Goal: Task Accomplishment & Management: Use online tool/utility

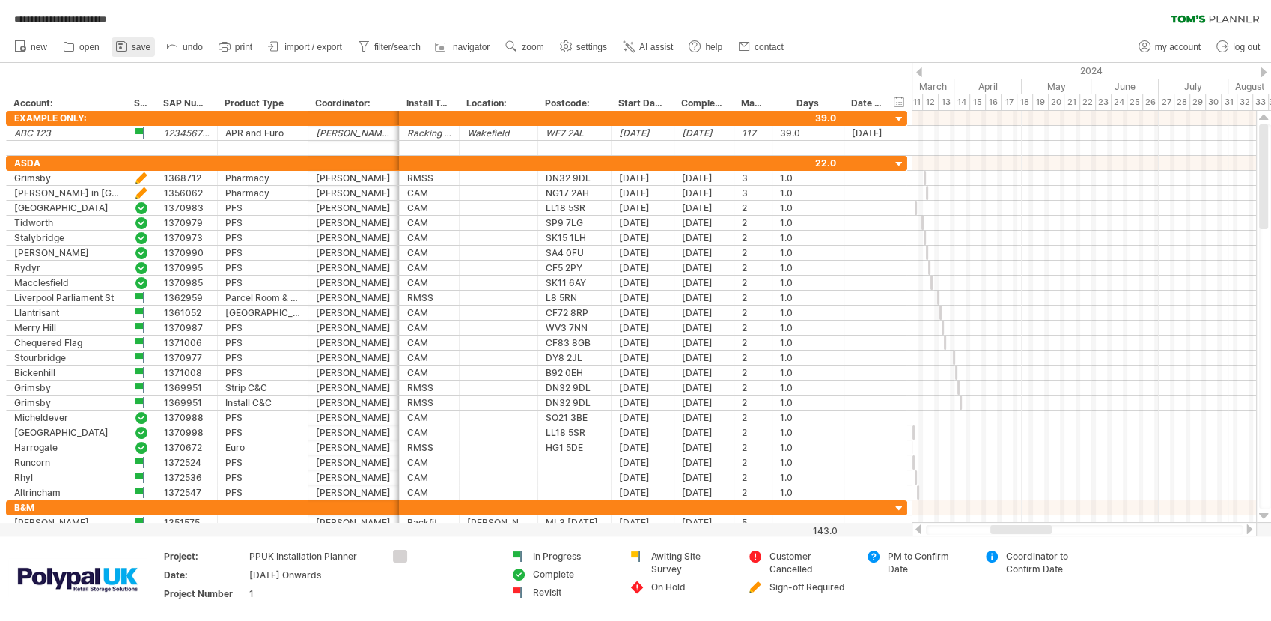
click at [133, 49] on span "save" at bounding box center [141, 47] width 19 height 10
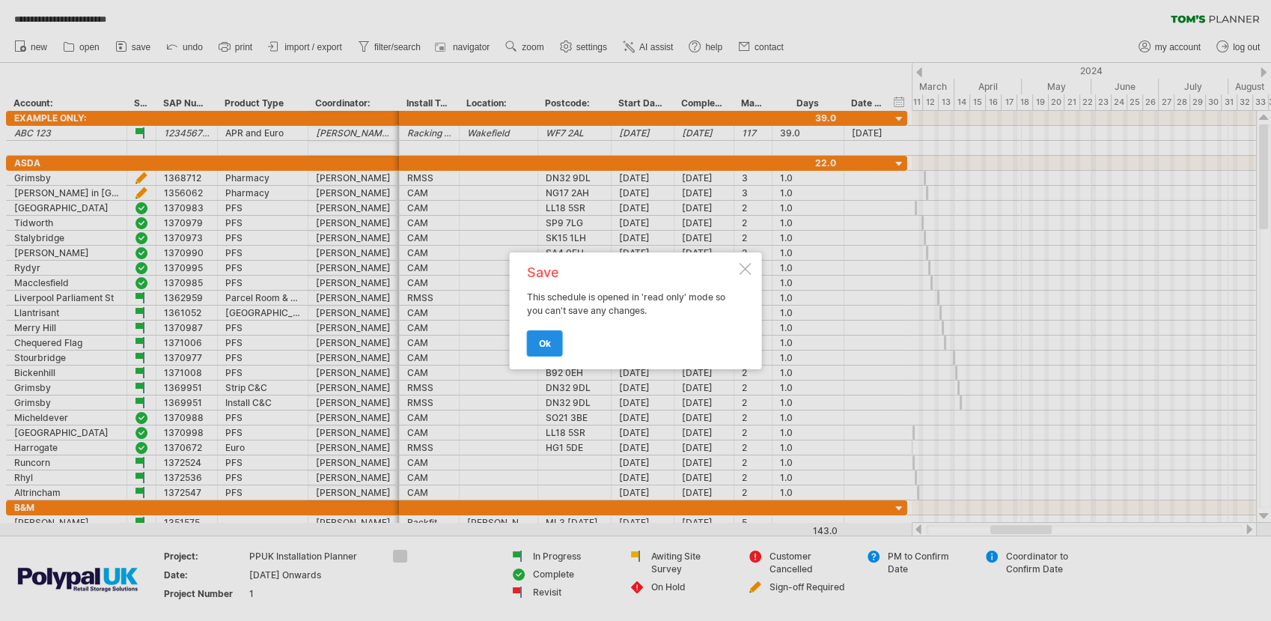
click at [536, 347] on link "ok" at bounding box center [545, 343] width 36 height 26
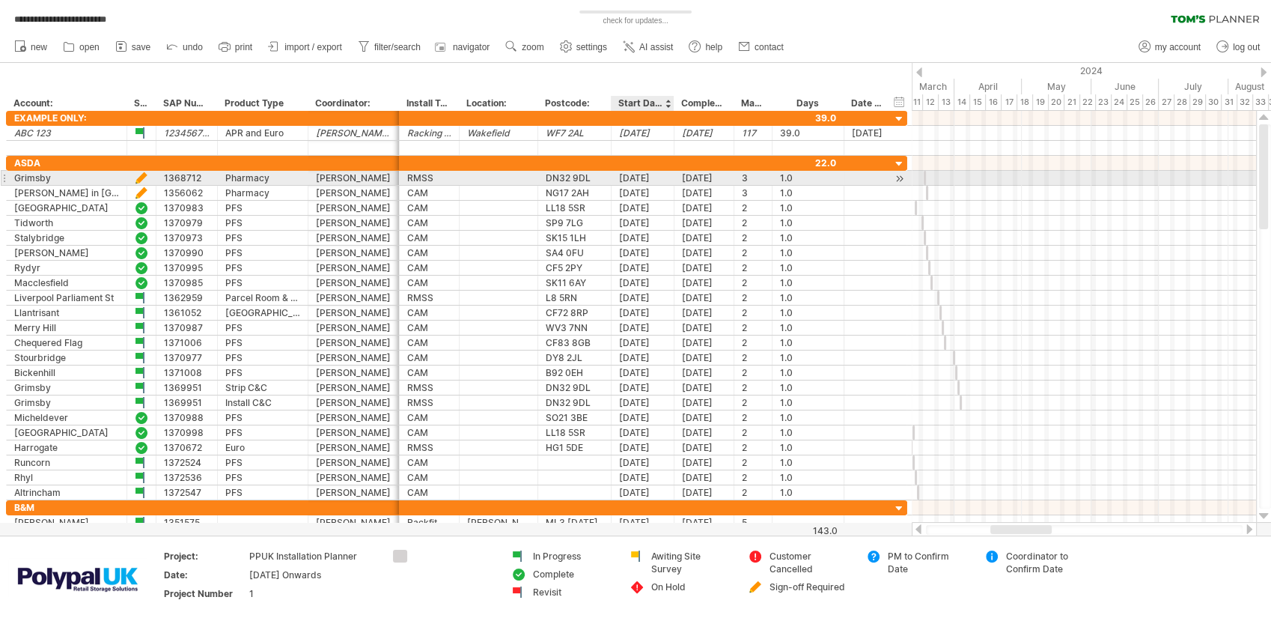
click at [664, 179] on div "[DATE]" at bounding box center [642, 178] width 47 height 14
click at [654, 178] on div "[DATE]" at bounding box center [642, 178] width 47 height 14
click at [653, 178] on div "[DATE]" at bounding box center [642, 178] width 47 height 14
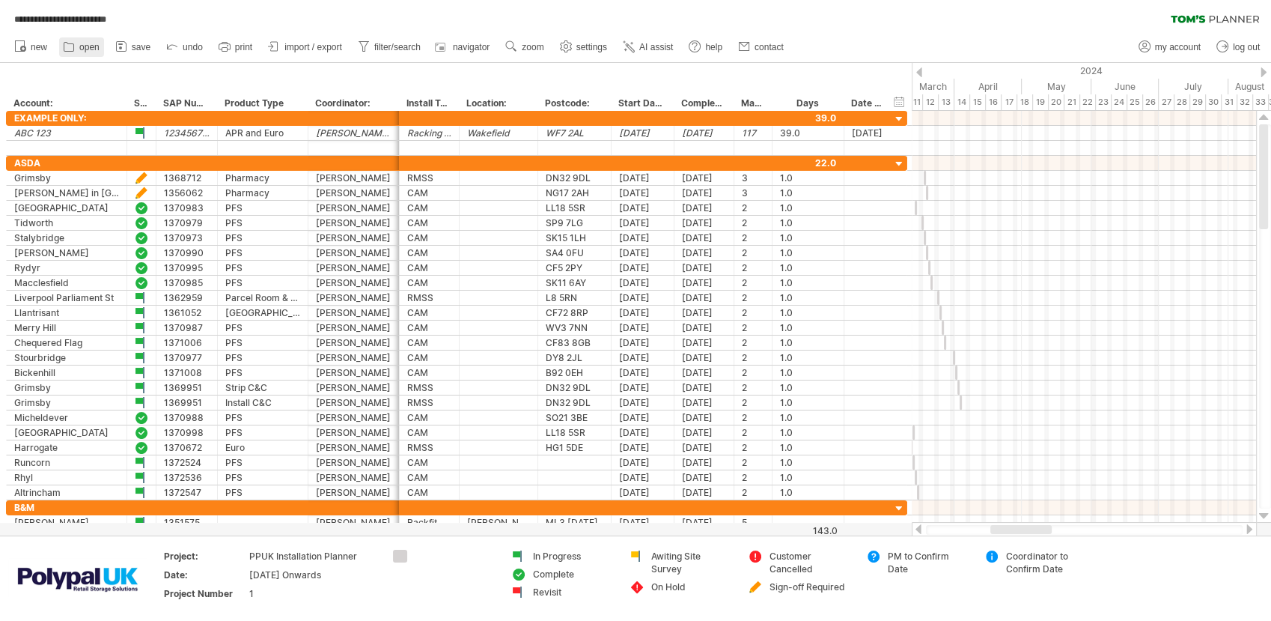
click at [81, 50] on span "open" at bounding box center [89, 47] width 20 height 10
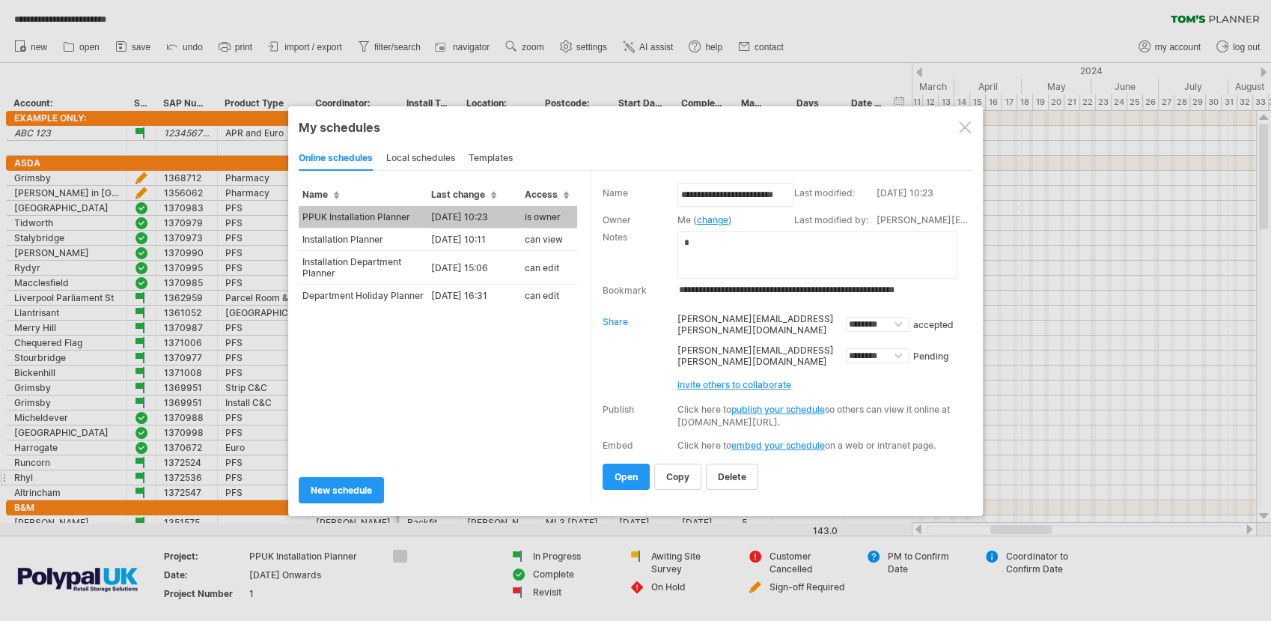
click at [621, 475] on span "open" at bounding box center [626, 476] width 23 height 11
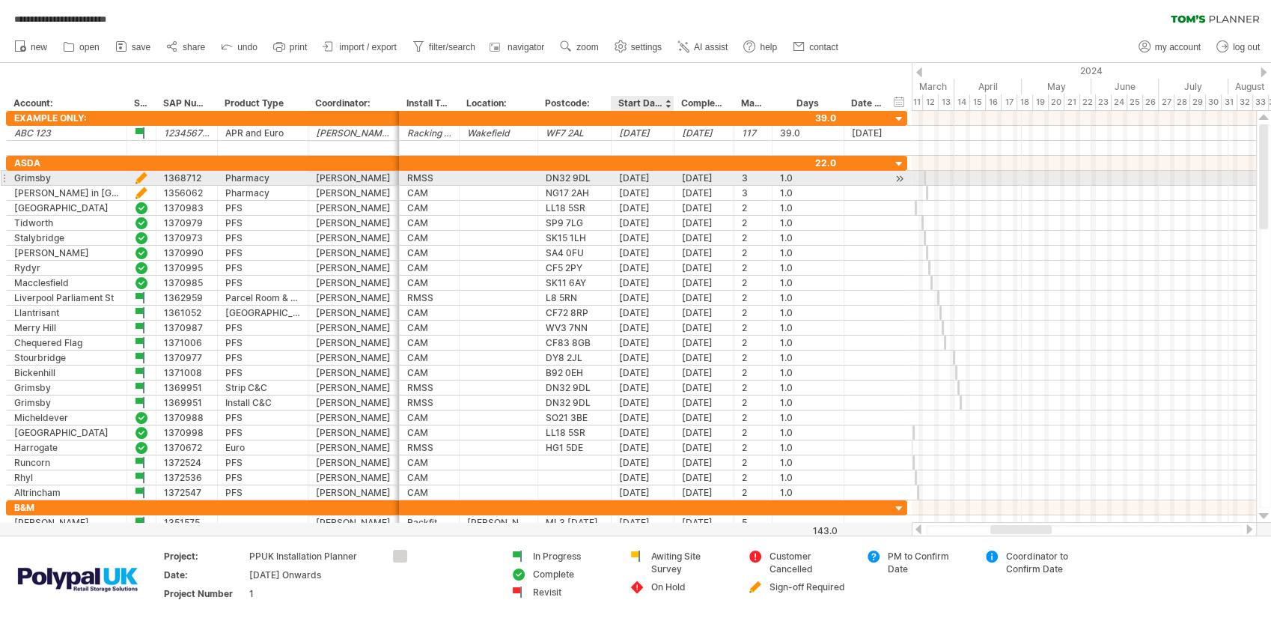
click at [650, 175] on div "[DATE]" at bounding box center [642, 178] width 47 height 14
click at [660, 177] on input "********" at bounding box center [642, 178] width 47 height 14
type input "*"
type input "**********"
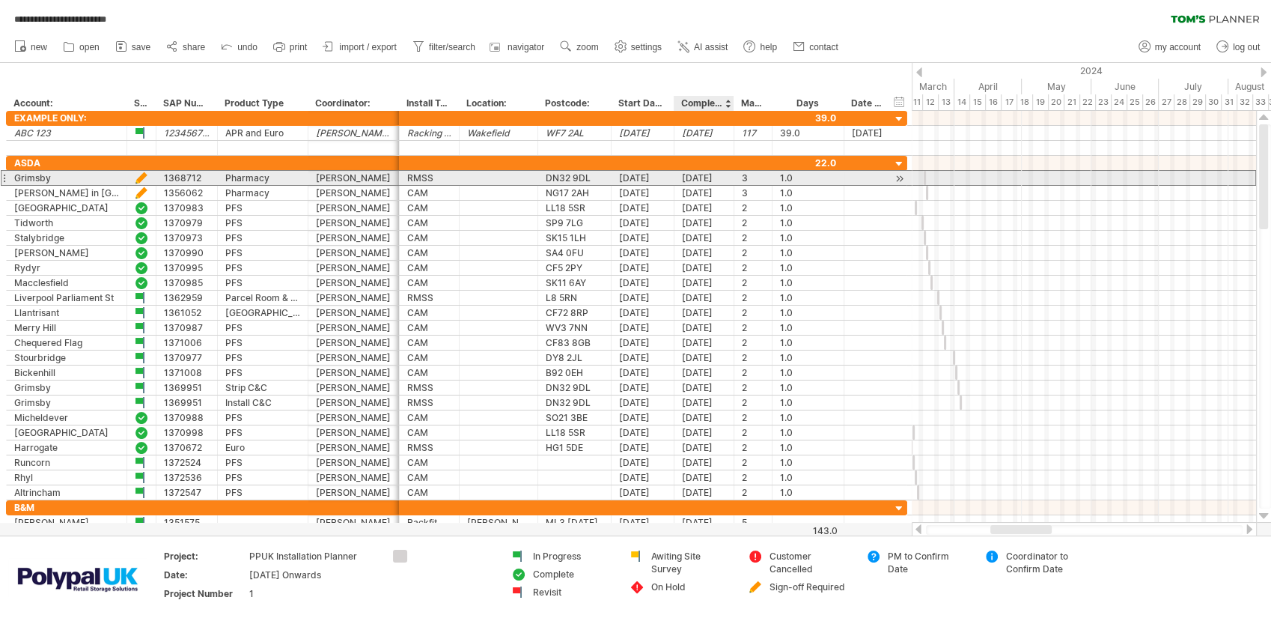
click at [725, 174] on div "[DATE]" at bounding box center [704, 178] width 44 height 14
type input "*"
type input "**********"
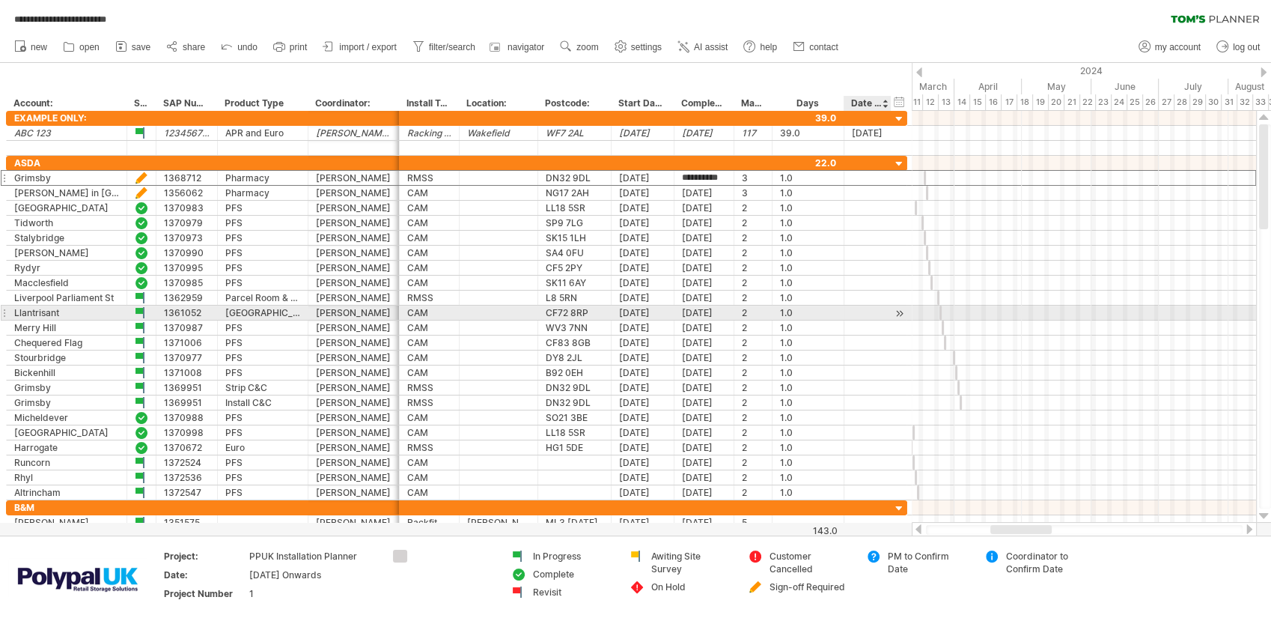
click at [847, 310] on div at bounding box center [867, 312] width 47 height 14
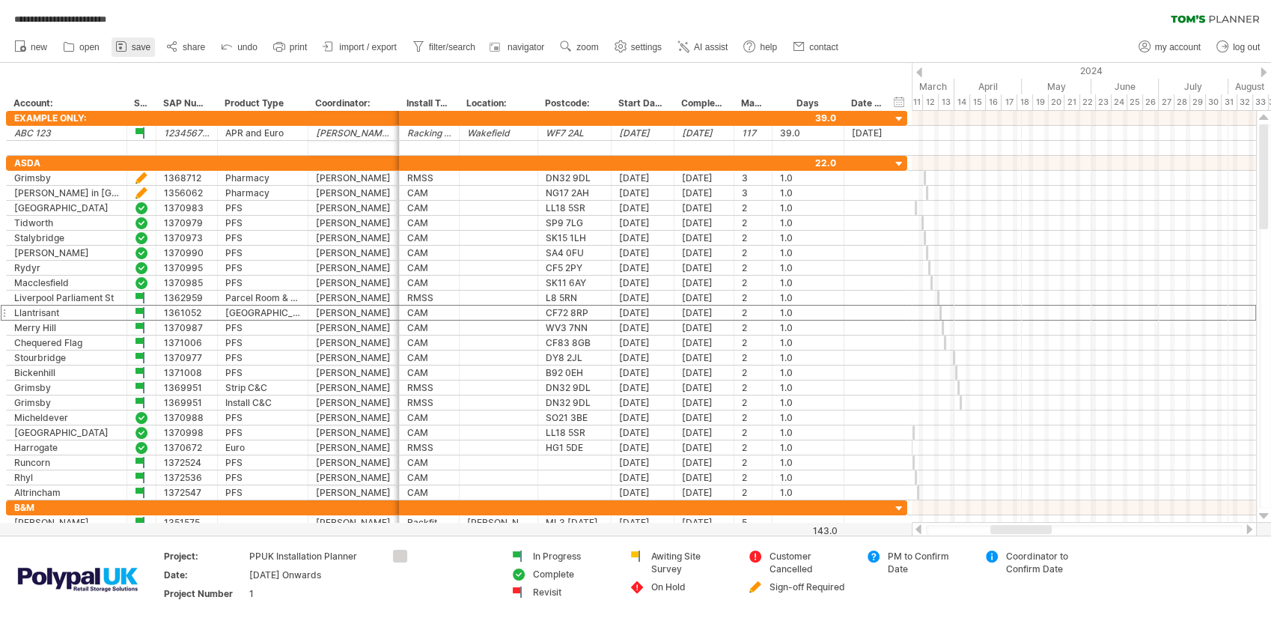
click at [141, 45] on span "save" at bounding box center [141, 47] width 19 height 10
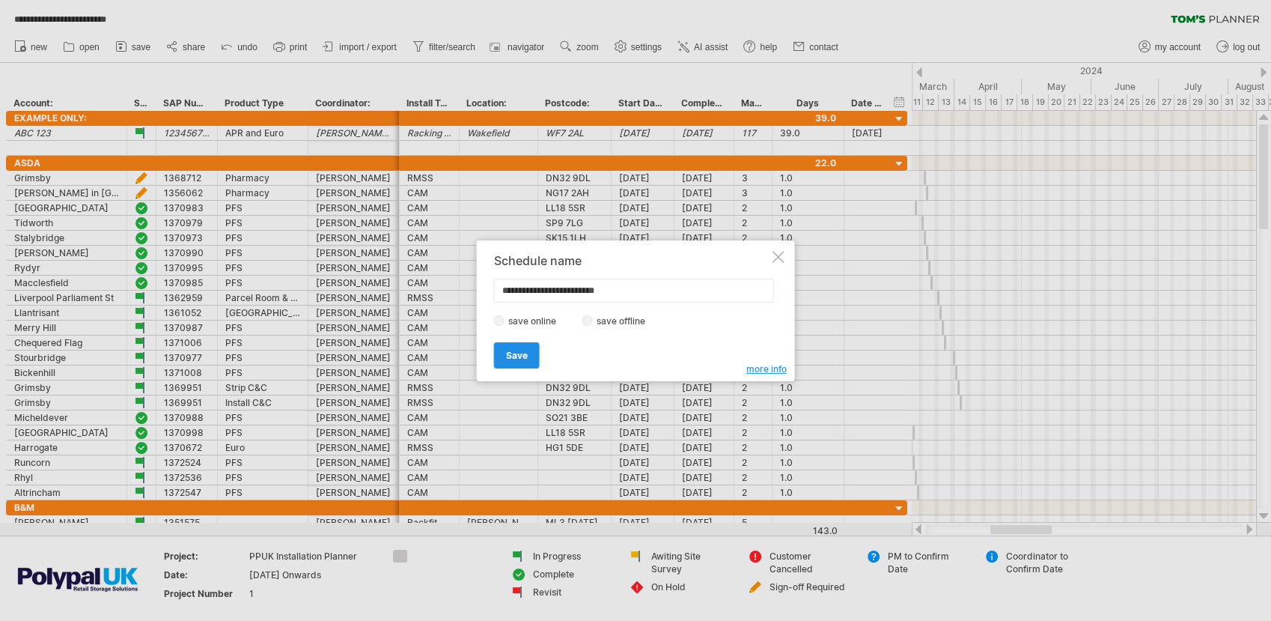
click at [519, 357] on span "Save" at bounding box center [517, 355] width 22 height 11
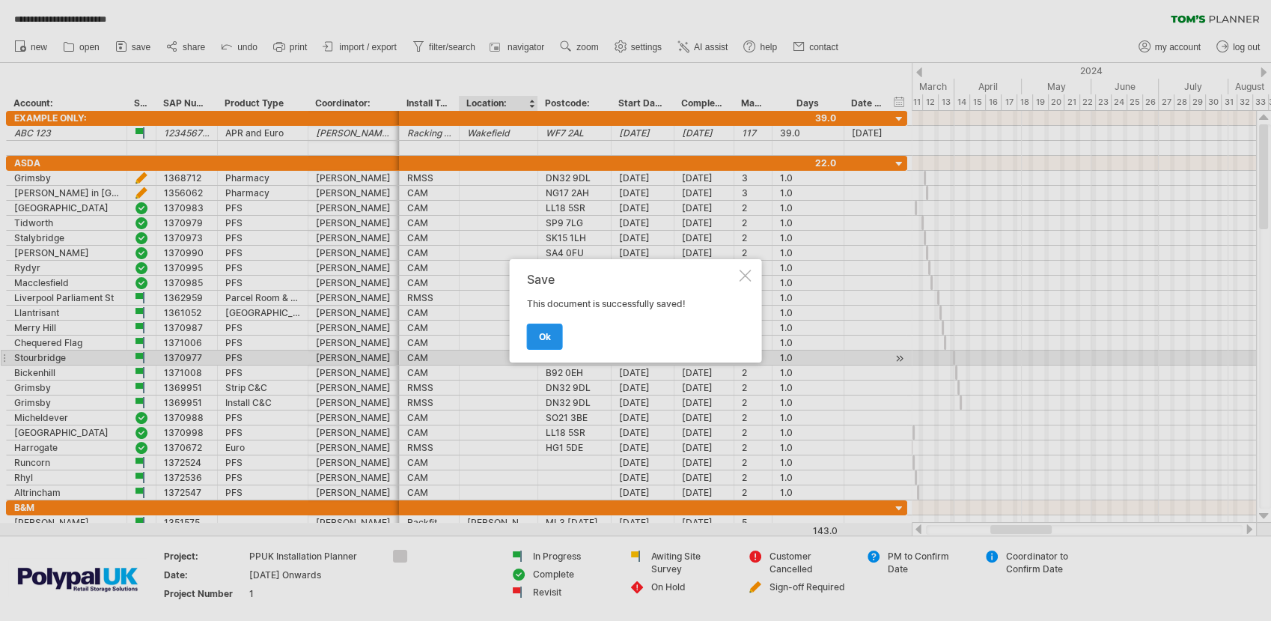
click at [546, 341] on span "ok" at bounding box center [545, 336] width 12 height 11
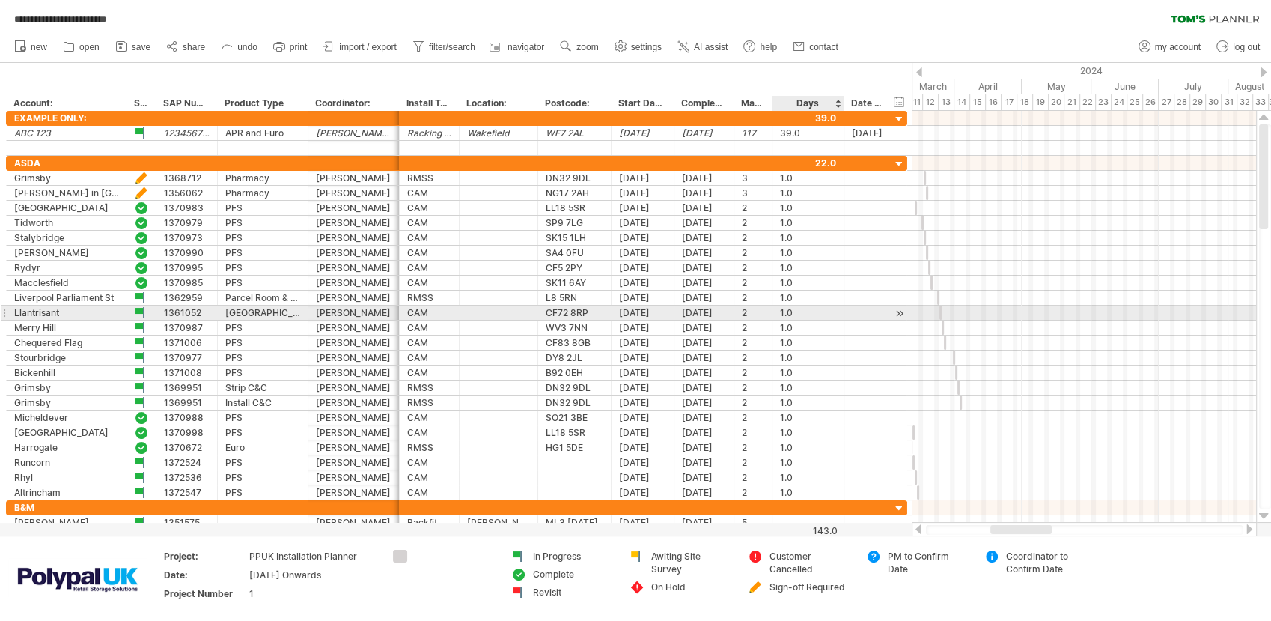
click at [827, 310] on div "1.0" at bounding box center [808, 312] width 56 height 14
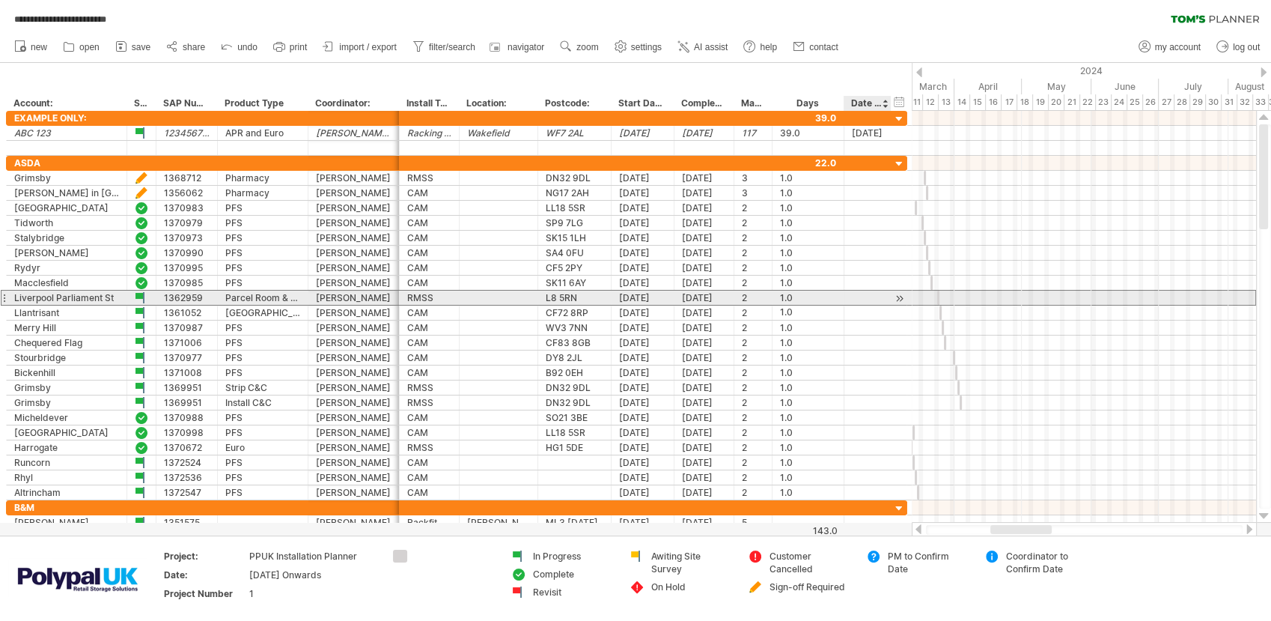
click at [846, 293] on div at bounding box center [867, 297] width 47 height 14
click at [898, 299] on div at bounding box center [899, 298] width 14 height 16
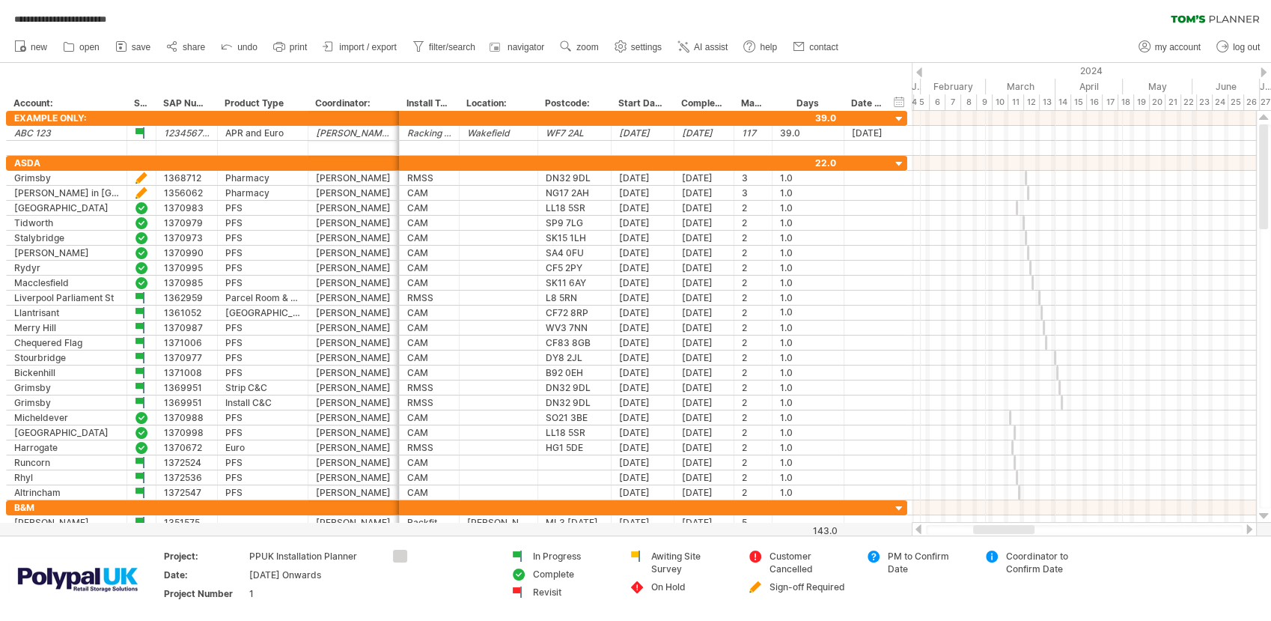
drag, startPoint x: 1020, startPoint y: 526, endPoint x: 999, endPoint y: 529, distance: 21.2
click at [999, 529] on div at bounding box center [1003, 529] width 61 height 9
click at [133, 45] on span "save" at bounding box center [141, 47] width 19 height 10
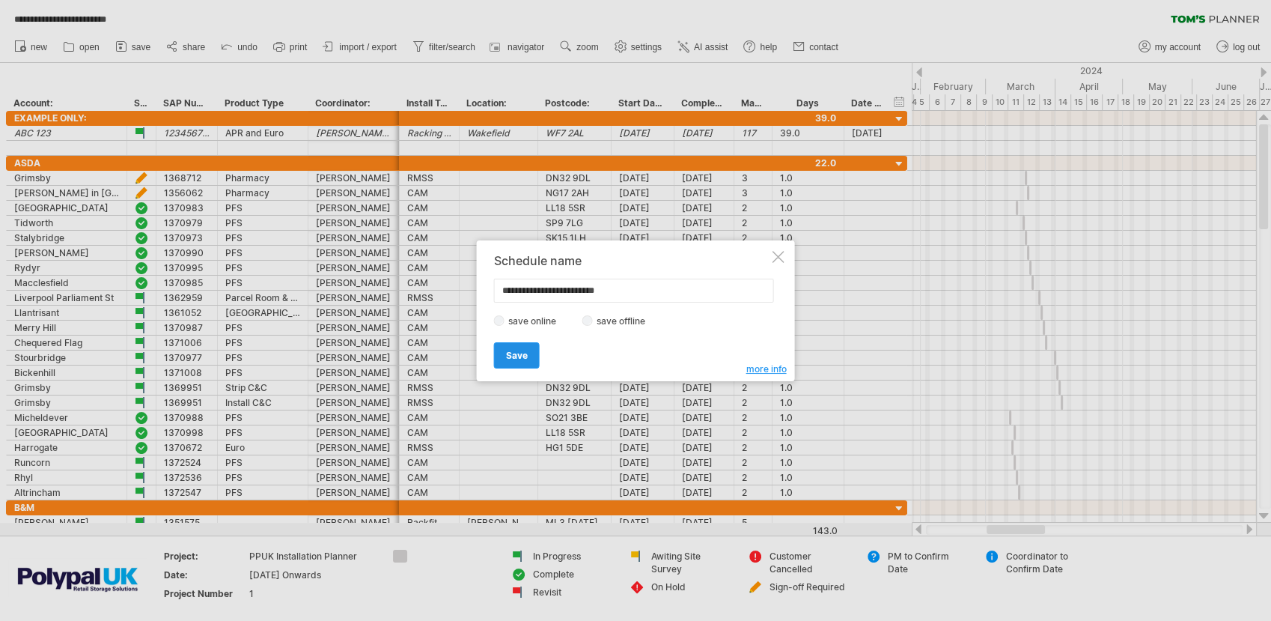
click at [512, 350] on span "Save" at bounding box center [517, 355] width 22 height 11
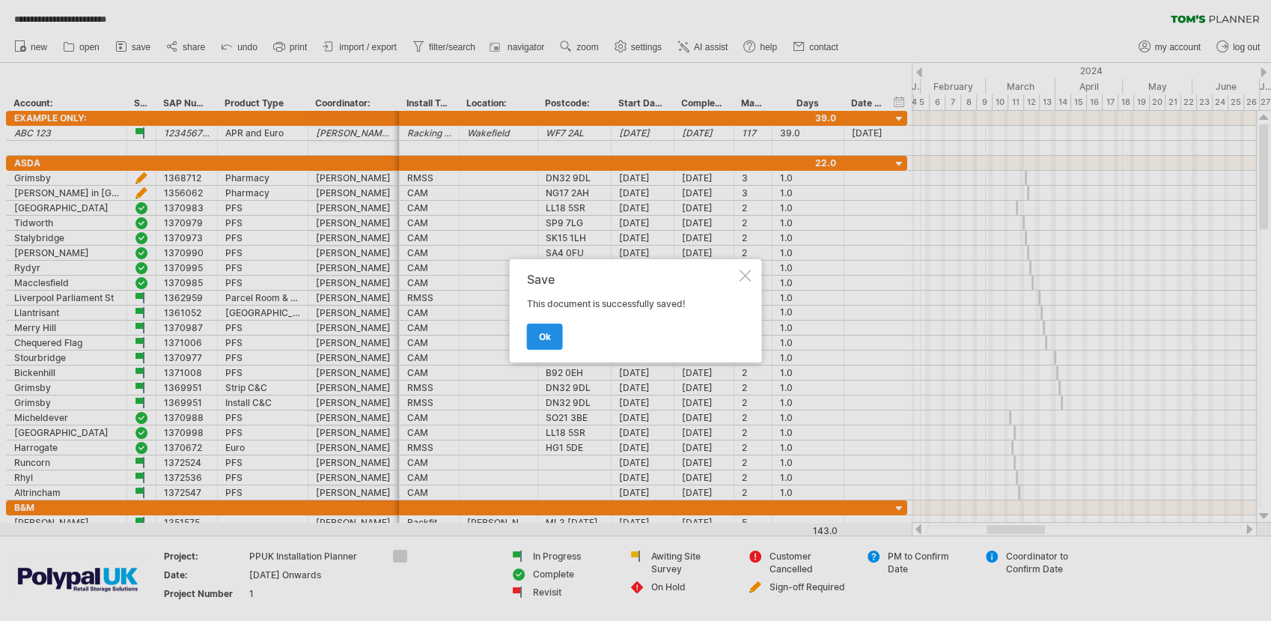
click at [539, 335] on span "ok" at bounding box center [545, 336] width 12 height 11
